Goal: Navigation & Orientation: Find specific page/section

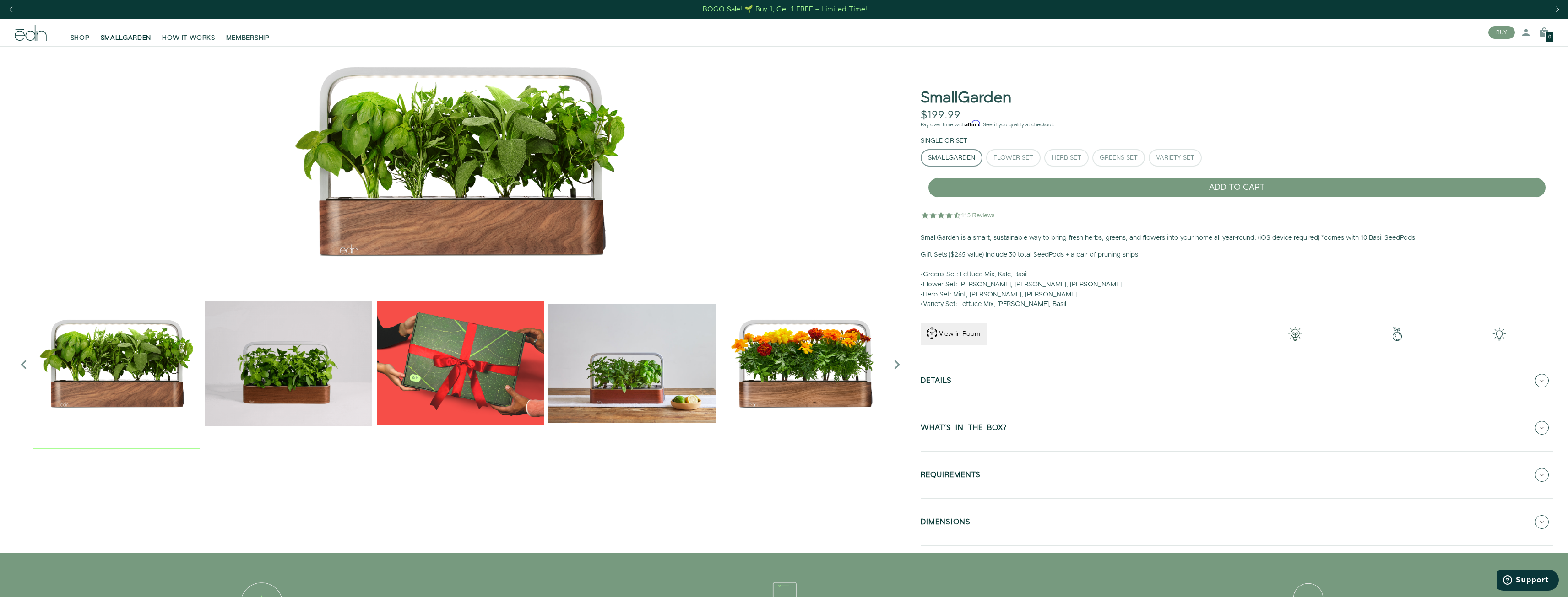
click at [339, 366] on img "2 / 6" at bounding box center [288, 363] width 167 height 167
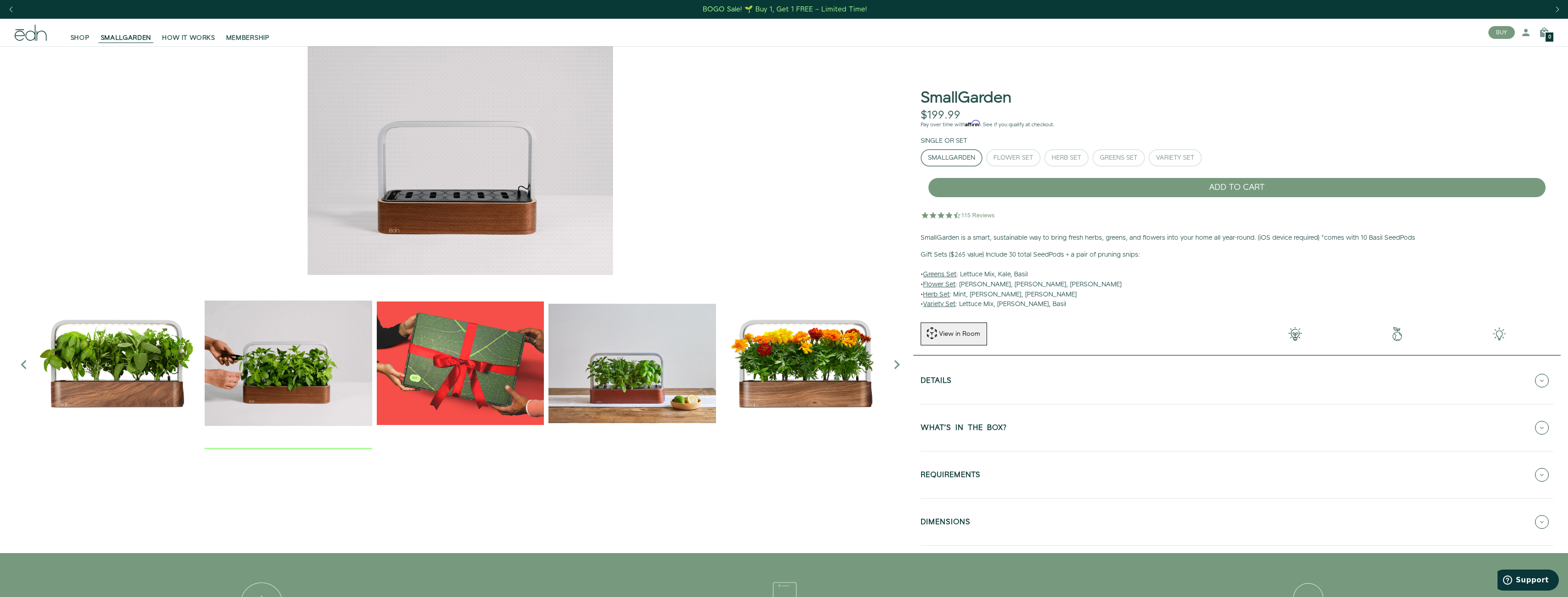
click at [639, 359] on img "4 / 6" at bounding box center [631, 363] width 167 height 167
click at [774, 371] on img "5 / 6" at bounding box center [804, 363] width 167 height 167
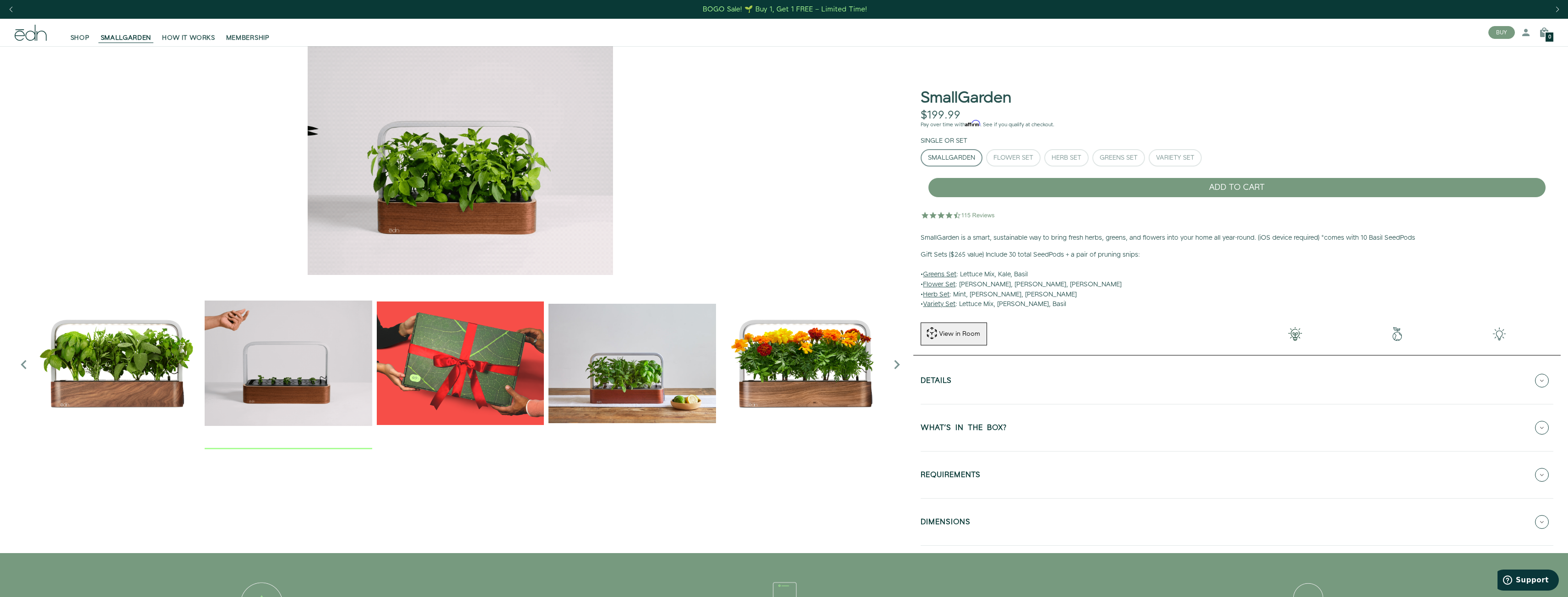
click at [296, 408] on img "2 / 6" at bounding box center [288, 363] width 167 height 167
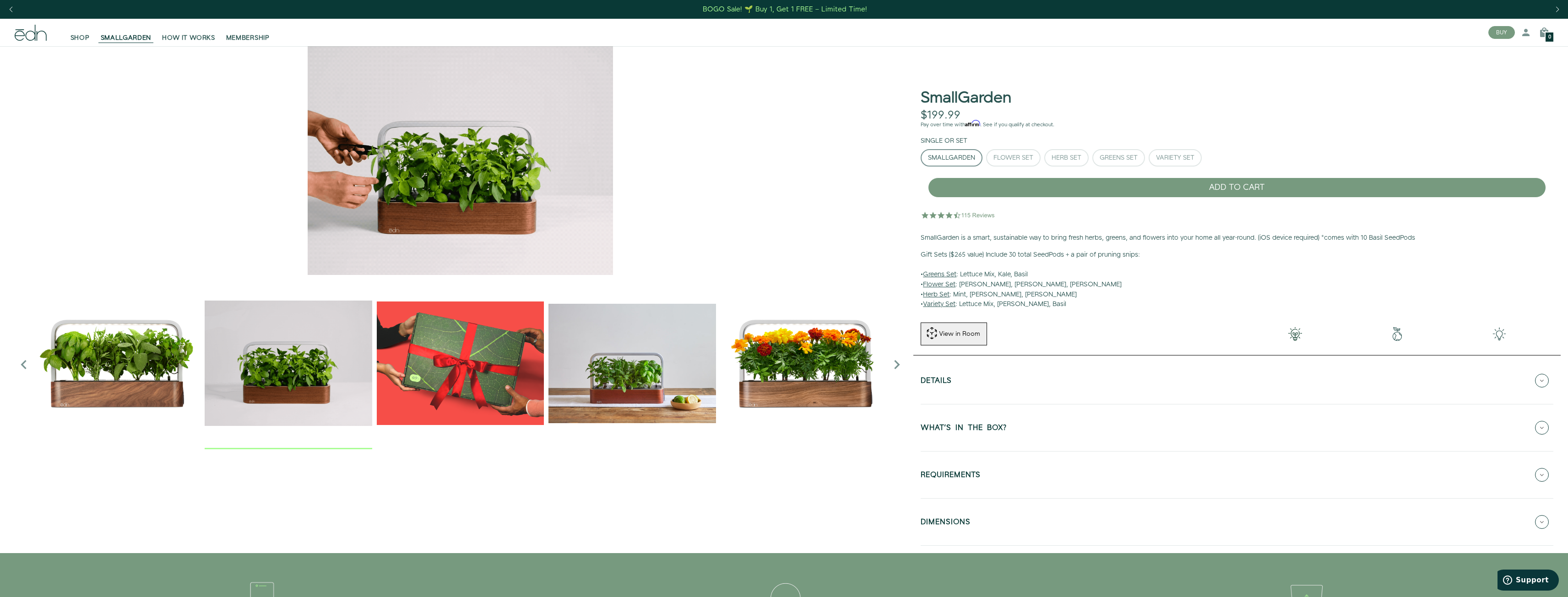
click at [703, 392] on img "4 / 6" at bounding box center [631, 363] width 167 height 167
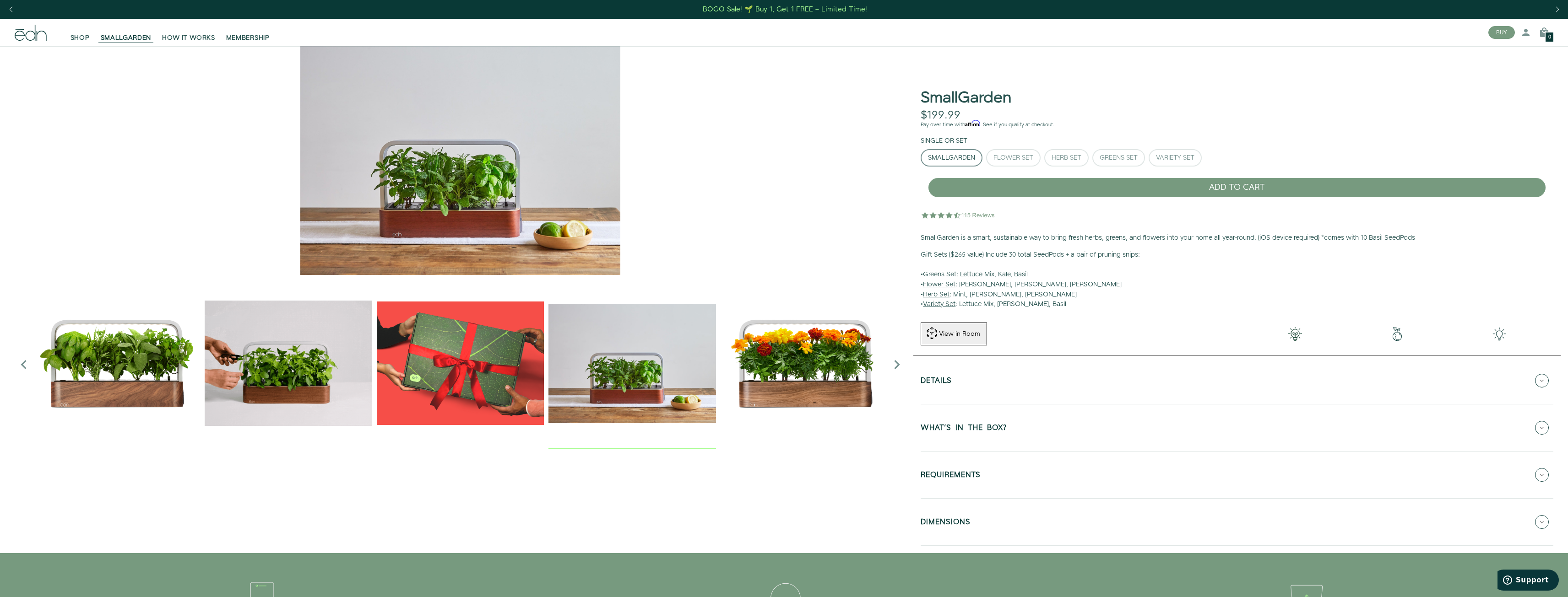
click at [752, 386] on img "5 / 6" at bounding box center [804, 363] width 167 height 167
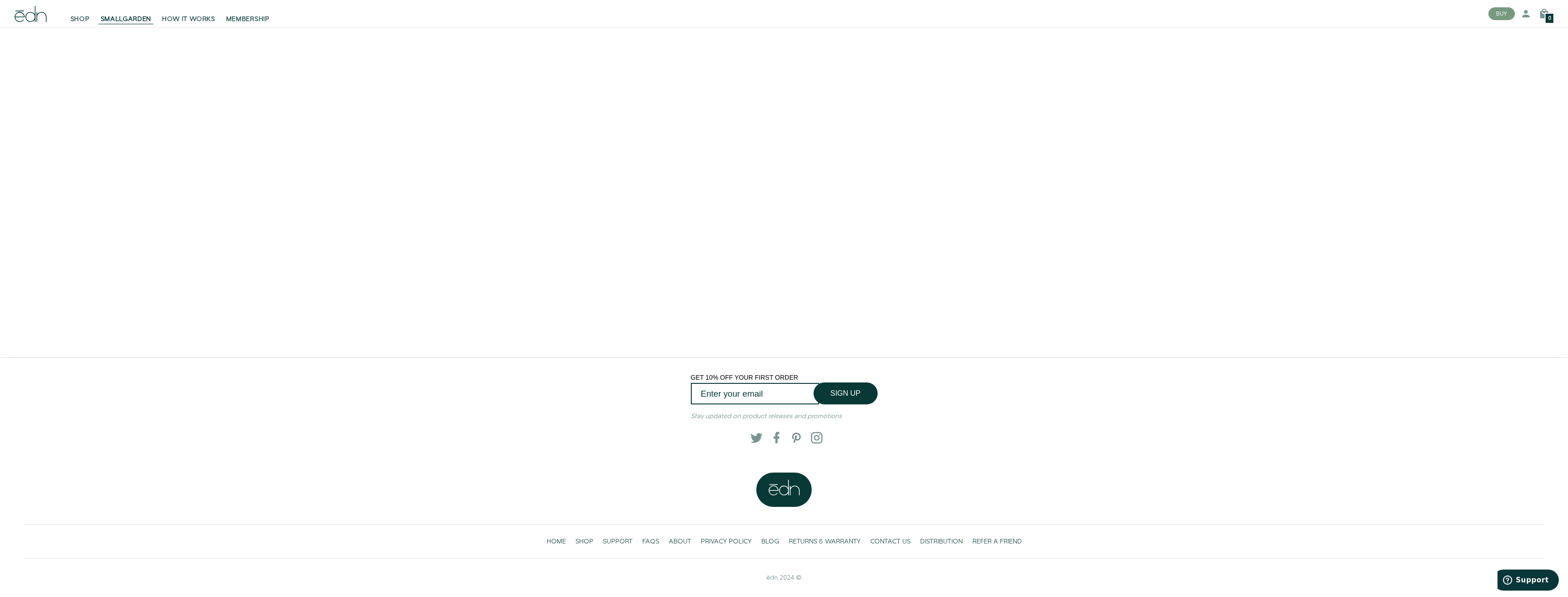
scroll to position [2532, 0]
click at [560, 537] on span "HOME" at bounding box center [556, 541] width 19 height 9
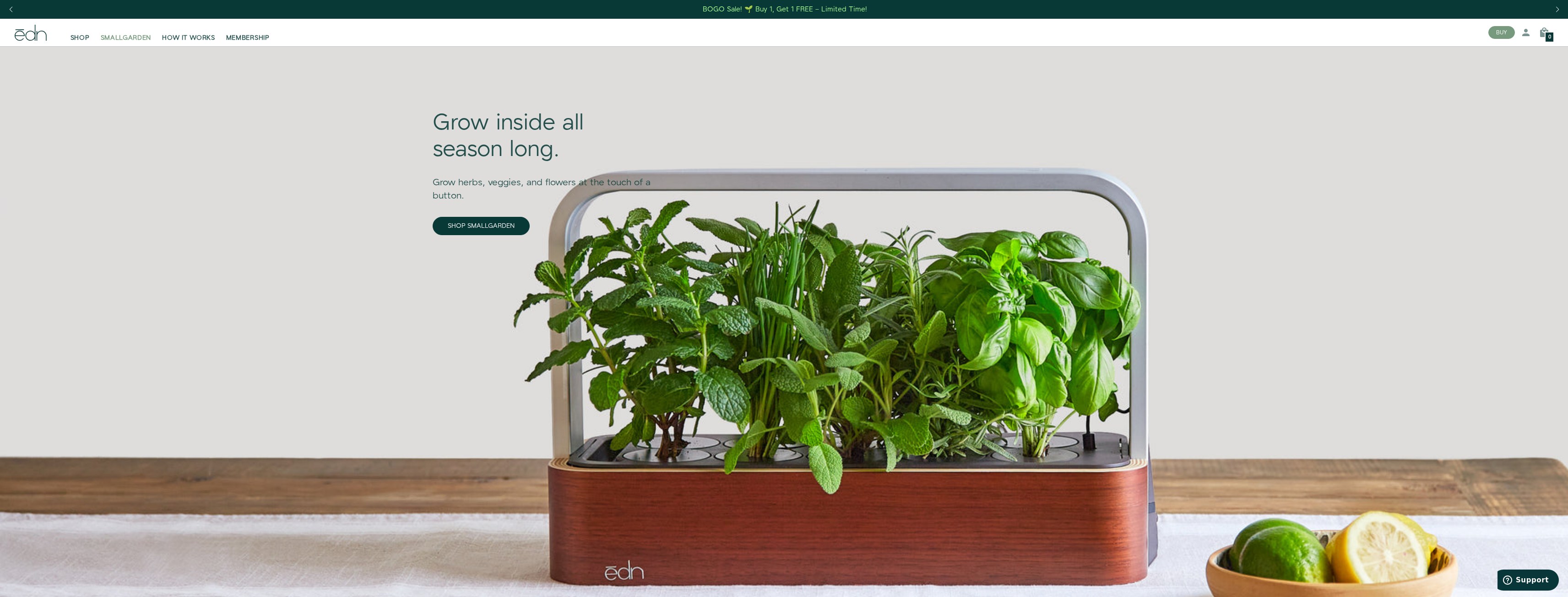
click at [123, 38] on span "SMALLGARDEN" at bounding box center [126, 38] width 51 height 9
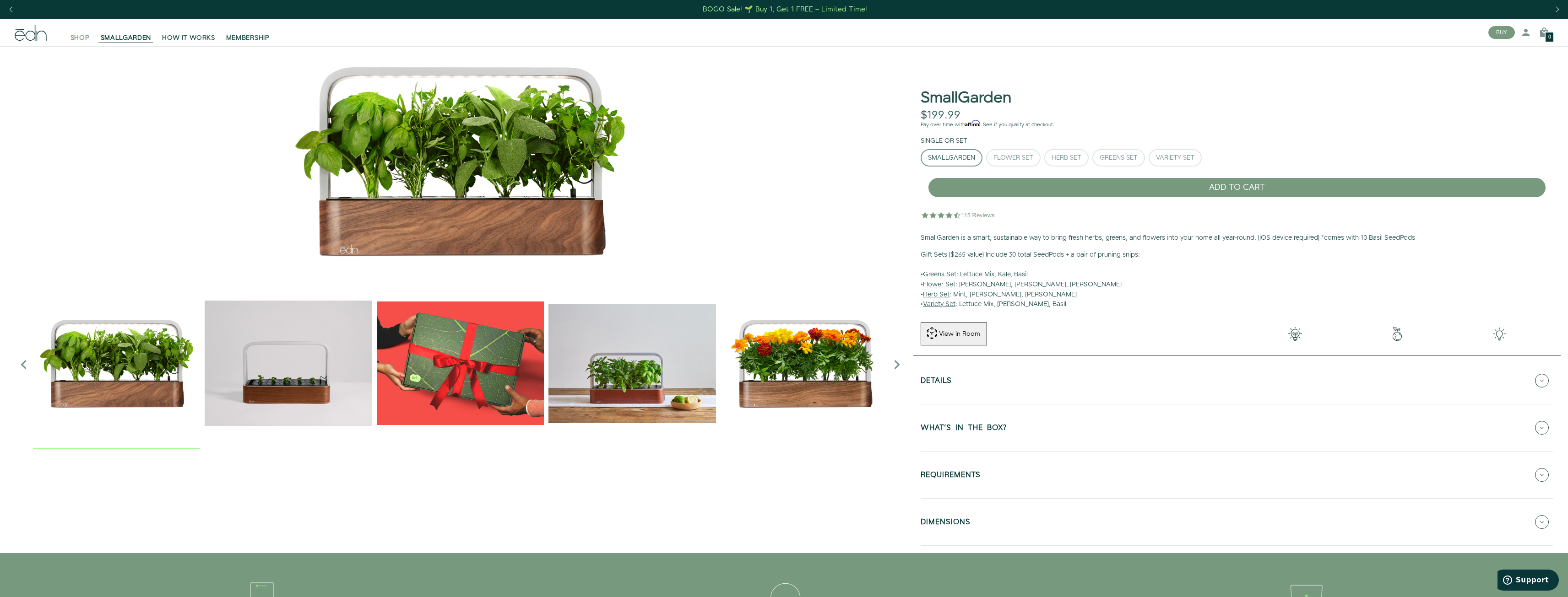
click at [78, 38] on span "SHOP" at bounding box center [79, 38] width 19 height 9
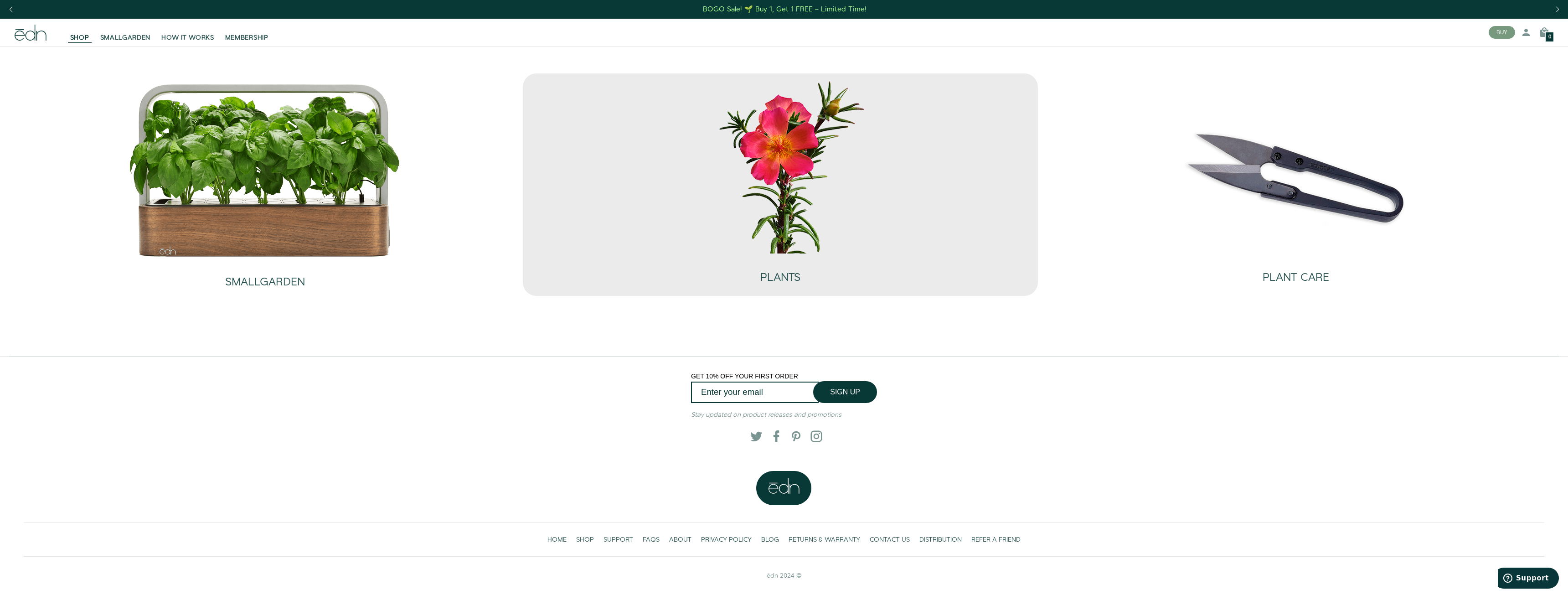
click at [801, 150] on img at bounding box center [780, 166] width 273 height 175
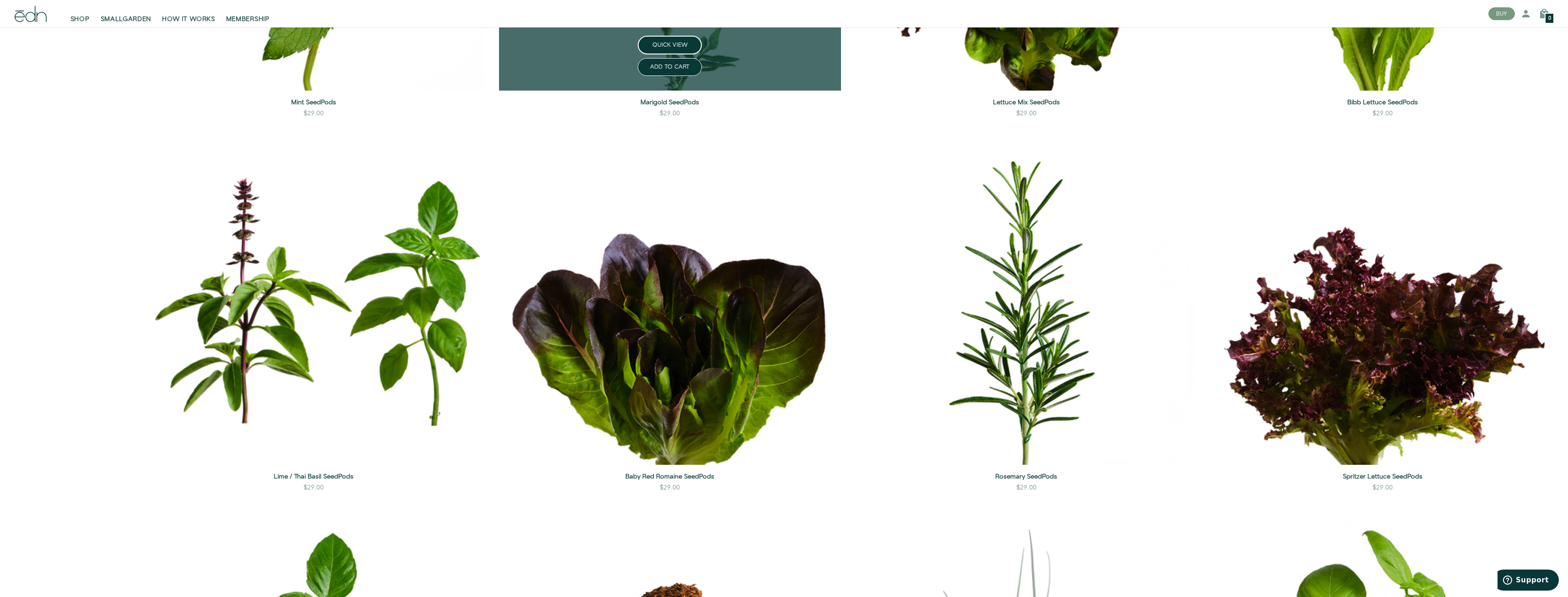
scroll to position [1373, 0]
